Goal: Find contact information: Find contact information

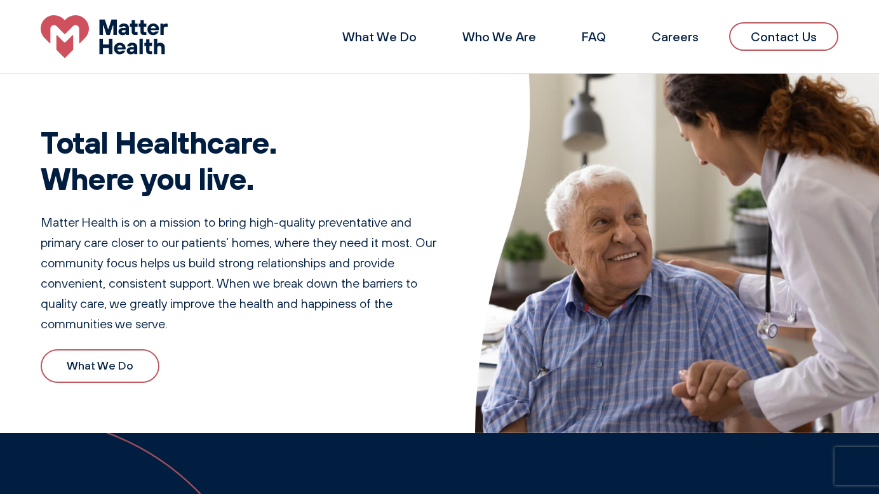
click at [763, 36] on link "Contact Us" at bounding box center [783, 36] width 109 height 29
